Goal: Information Seeking & Learning: Learn about a topic

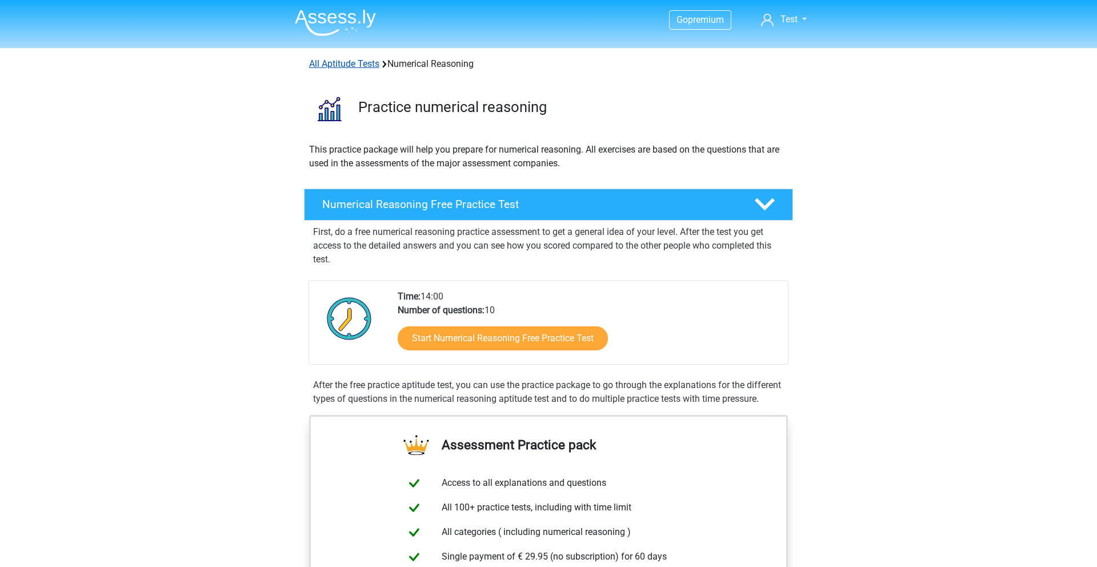
click at [348, 63] on link "All Aptitude Tests" at bounding box center [344, 63] width 70 height 11
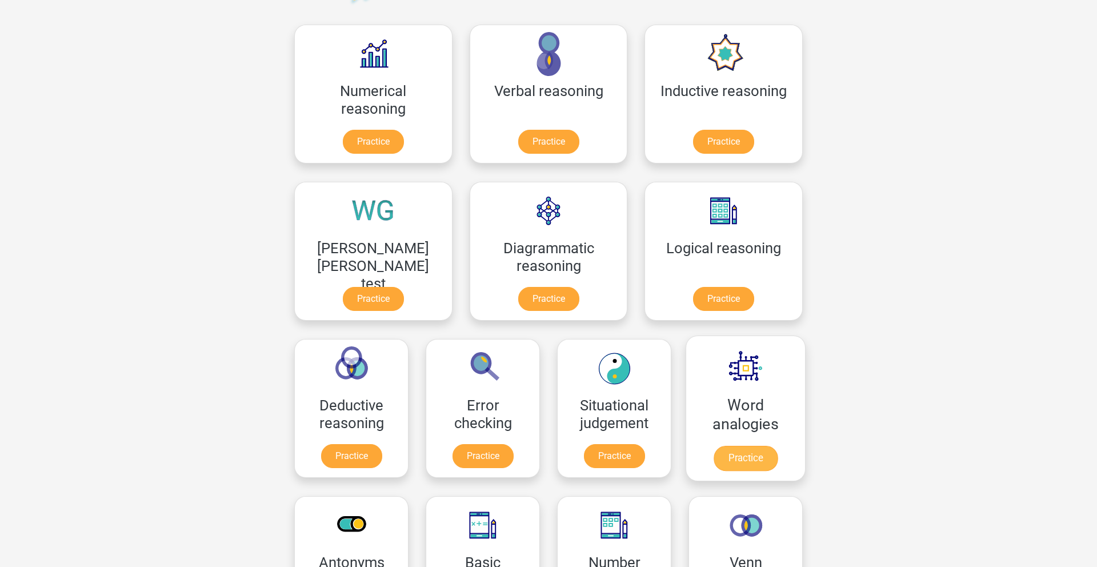
scroll to position [151, 0]
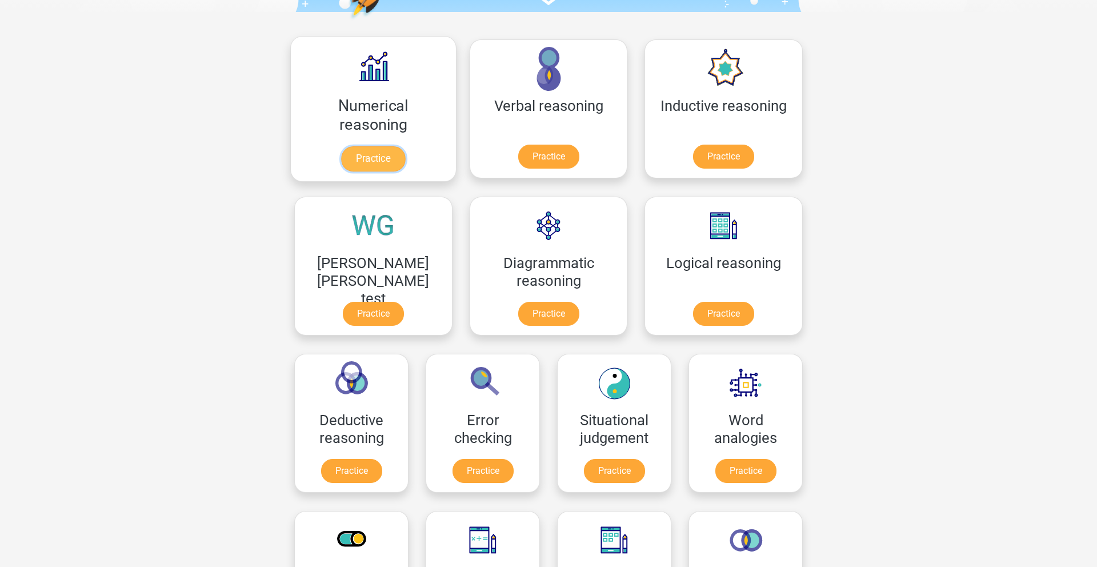
click at [367, 157] on link "Practice" at bounding box center [373, 158] width 64 height 25
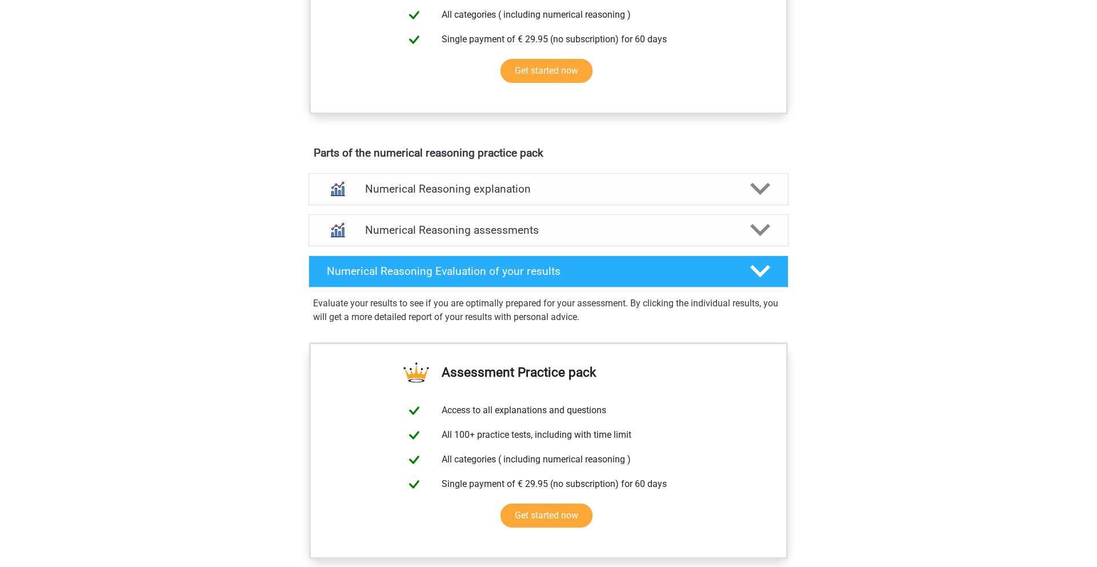
scroll to position [519, 0]
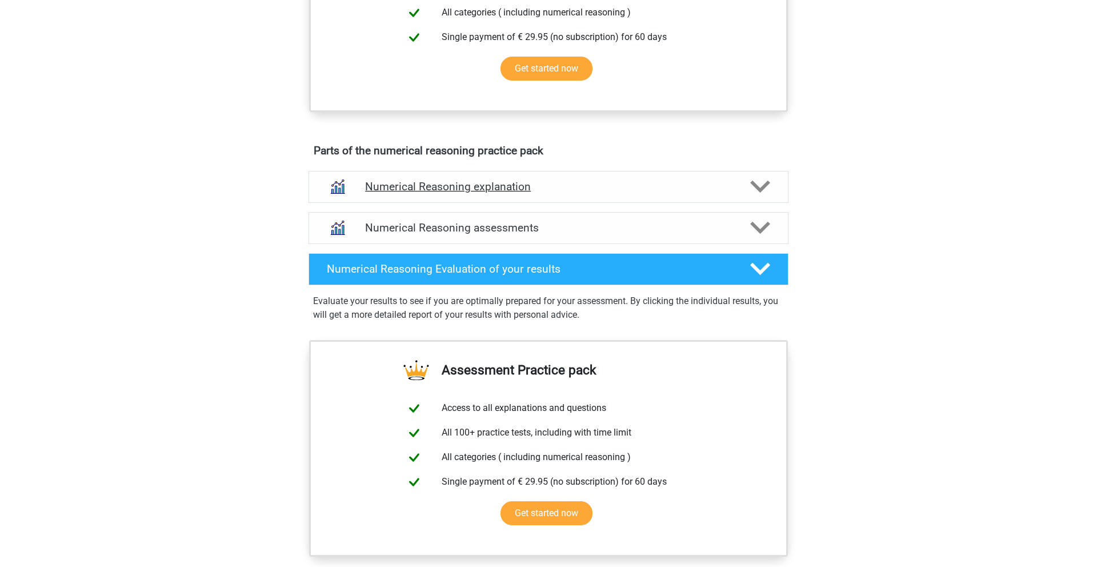
click at [677, 193] on h4 "Numerical Reasoning explanation" at bounding box center [548, 186] width 367 height 13
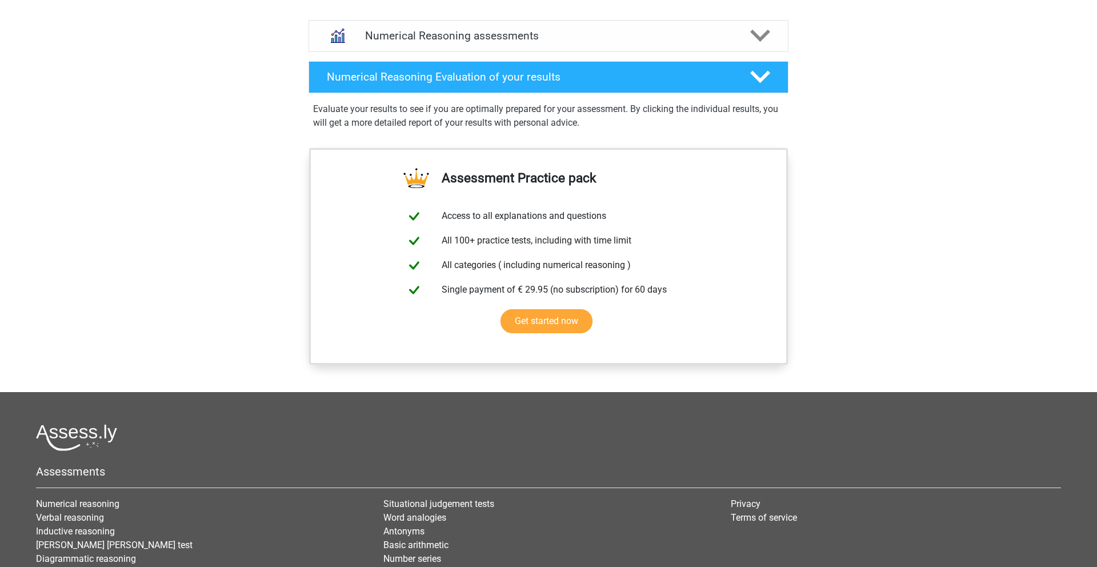
scroll to position [585, 0]
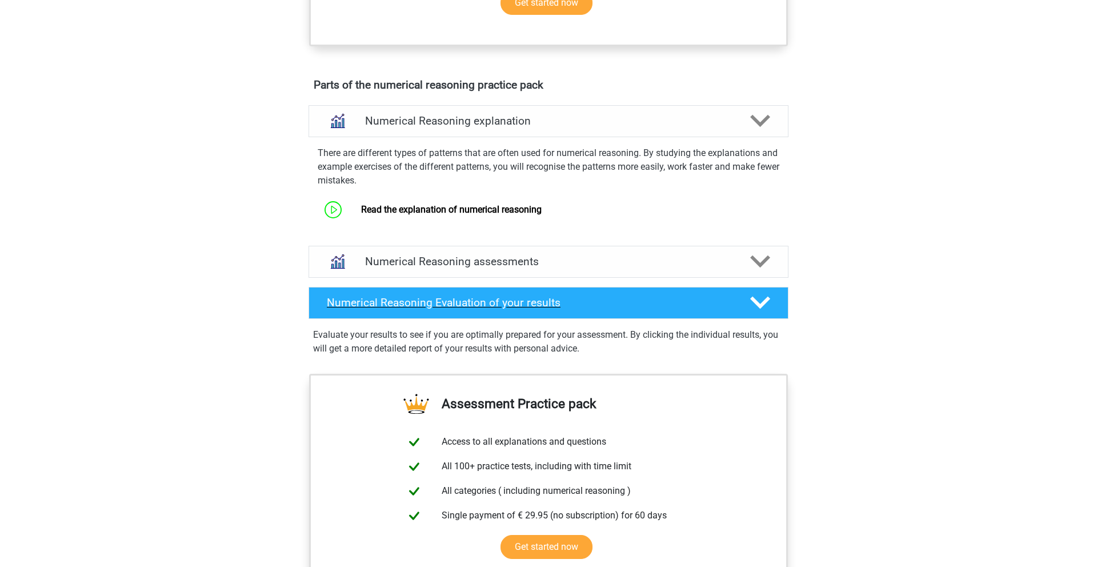
click at [680, 309] on h4 "Numerical Reasoning Evaluation of your results" at bounding box center [529, 302] width 405 height 13
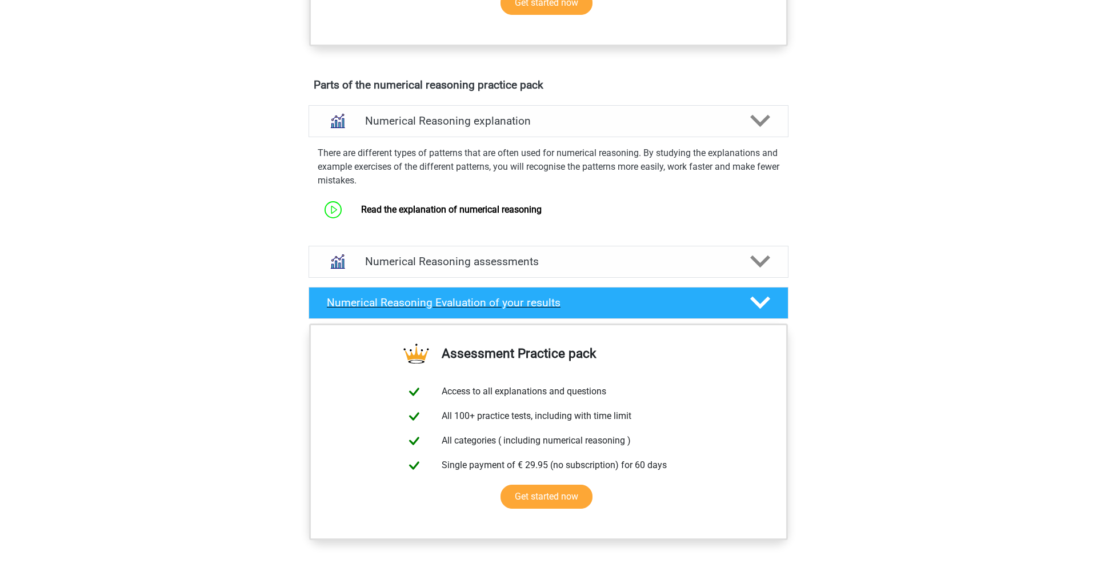
click at [724, 309] on h4 "Numerical Reasoning Evaluation of your results" at bounding box center [529, 302] width 405 height 13
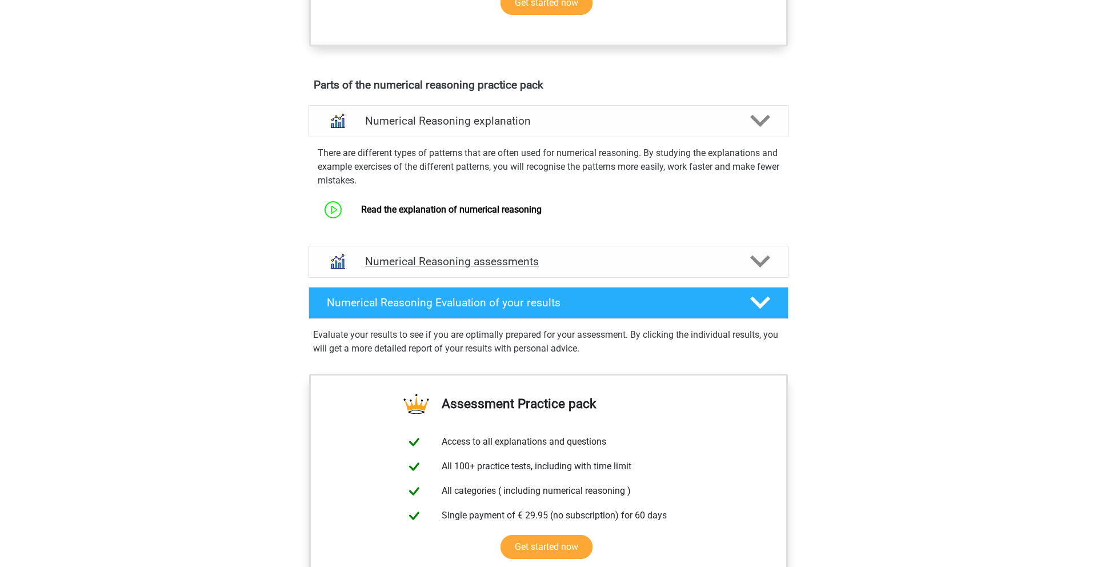
click at [772, 271] on div at bounding box center [759, 261] width 38 height 20
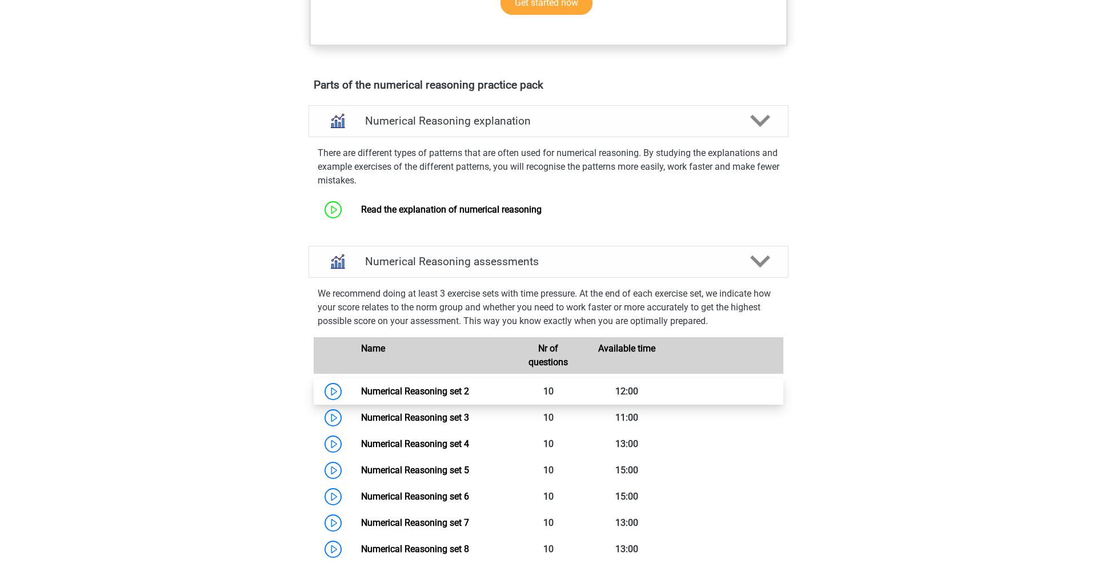
click at [469, 396] on link "Numerical Reasoning set 2" at bounding box center [415, 391] width 108 height 11
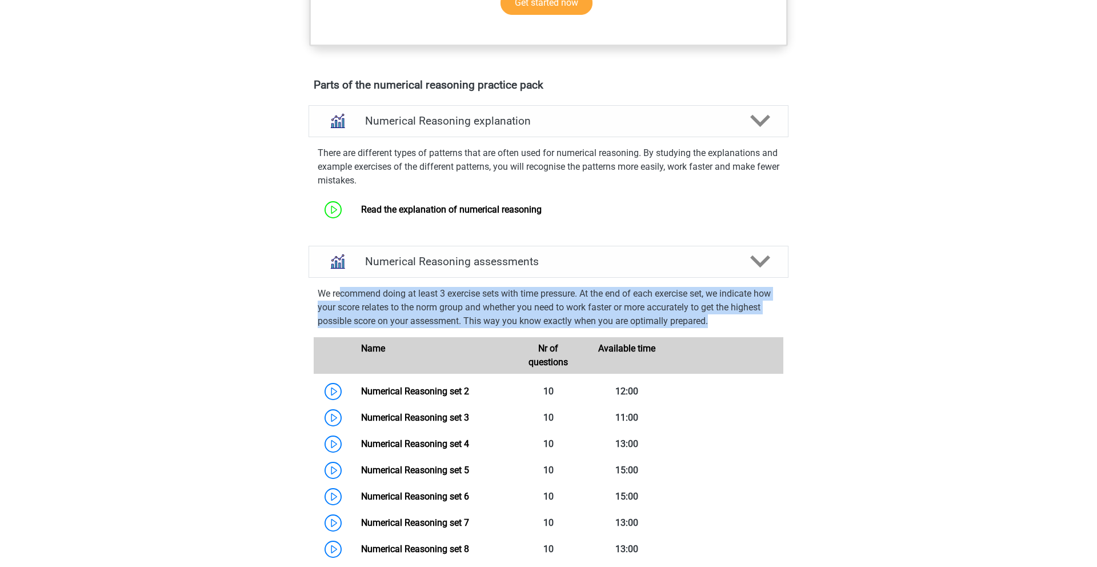
drag, startPoint x: 340, startPoint y: 307, endPoint x: 766, endPoint y: 331, distance: 427.3
click at [766, 328] on p "We recommend doing at least 3 exercise sets with time pressure. At the end of e…" at bounding box center [548, 307] width 461 height 41
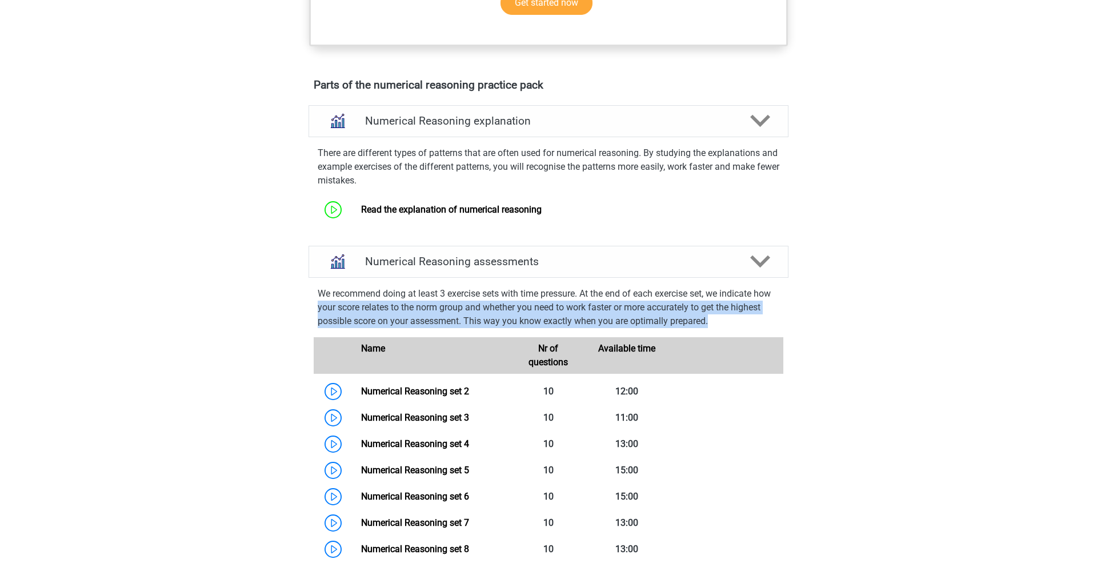
drag, startPoint x: 318, startPoint y: 316, endPoint x: 738, endPoint y: 332, distance: 421.2
click at [738, 328] on p "We recommend doing at least 3 exercise sets with time pressure. At the end of e…" at bounding box center [548, 307] width 461 height 41
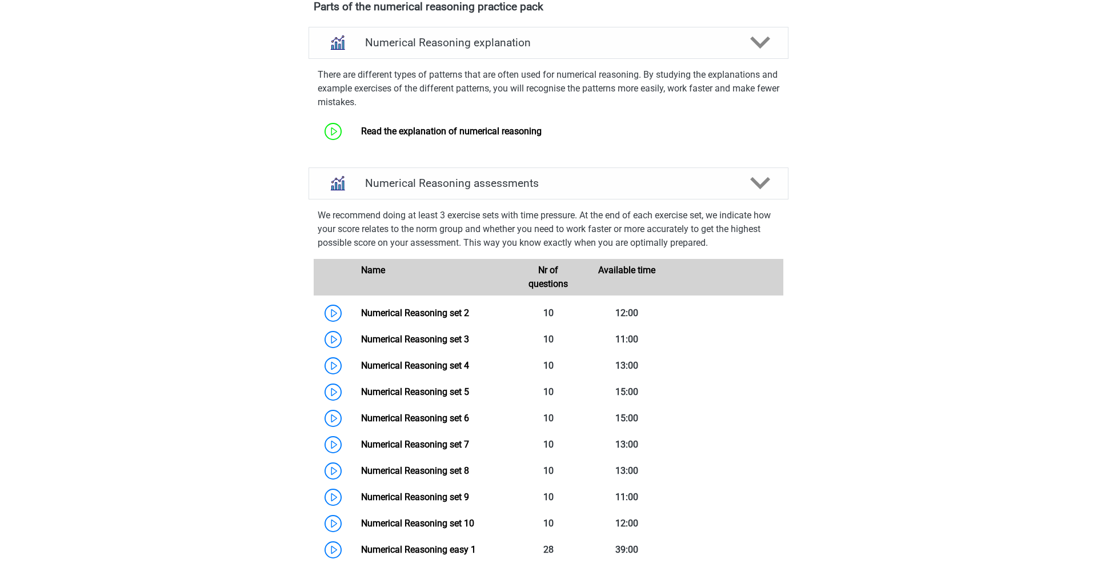
scroll to position [664, 0]
click at [436, 317] on link "Numerical Reasoning set 2" at bounding box center [415, 311] width 108 height 11
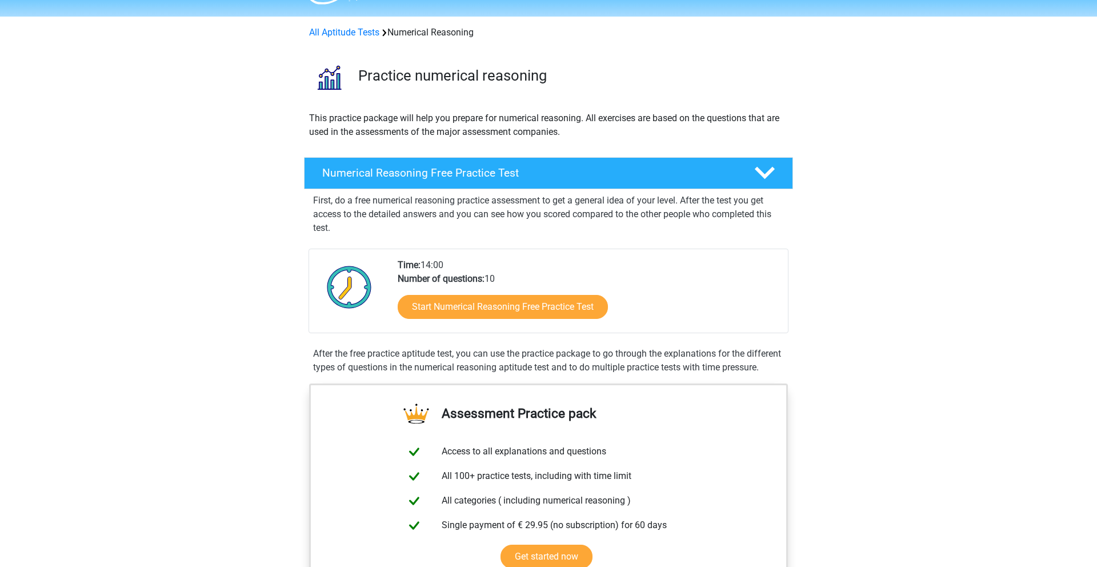
scroll to position [0, 0]
